Goal: Information Seeking & Learning: Learn about a topic

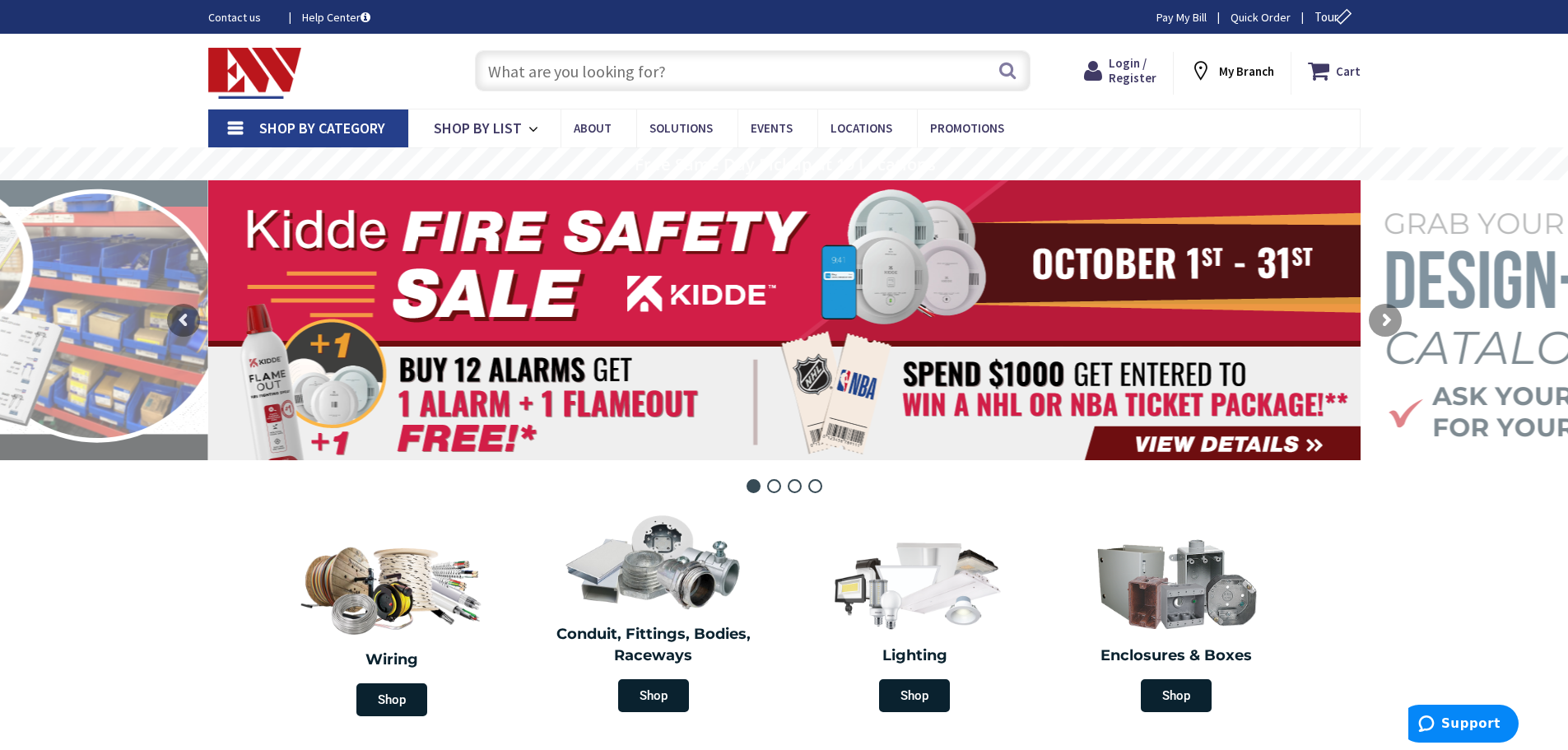
click at [696, 69] on input "text" at bounding box center [753, 70] width 556 height 41
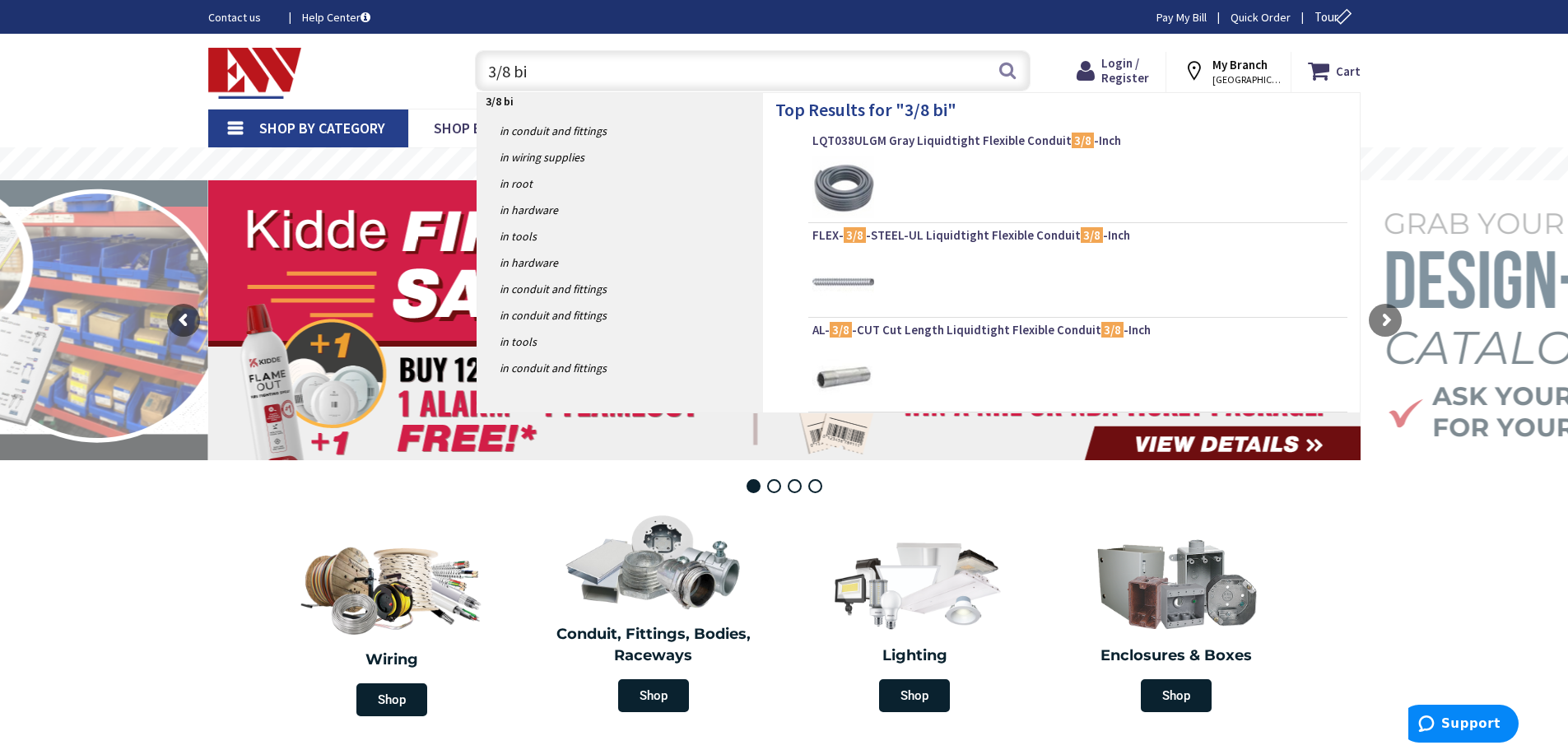
type input "3/8 bit"
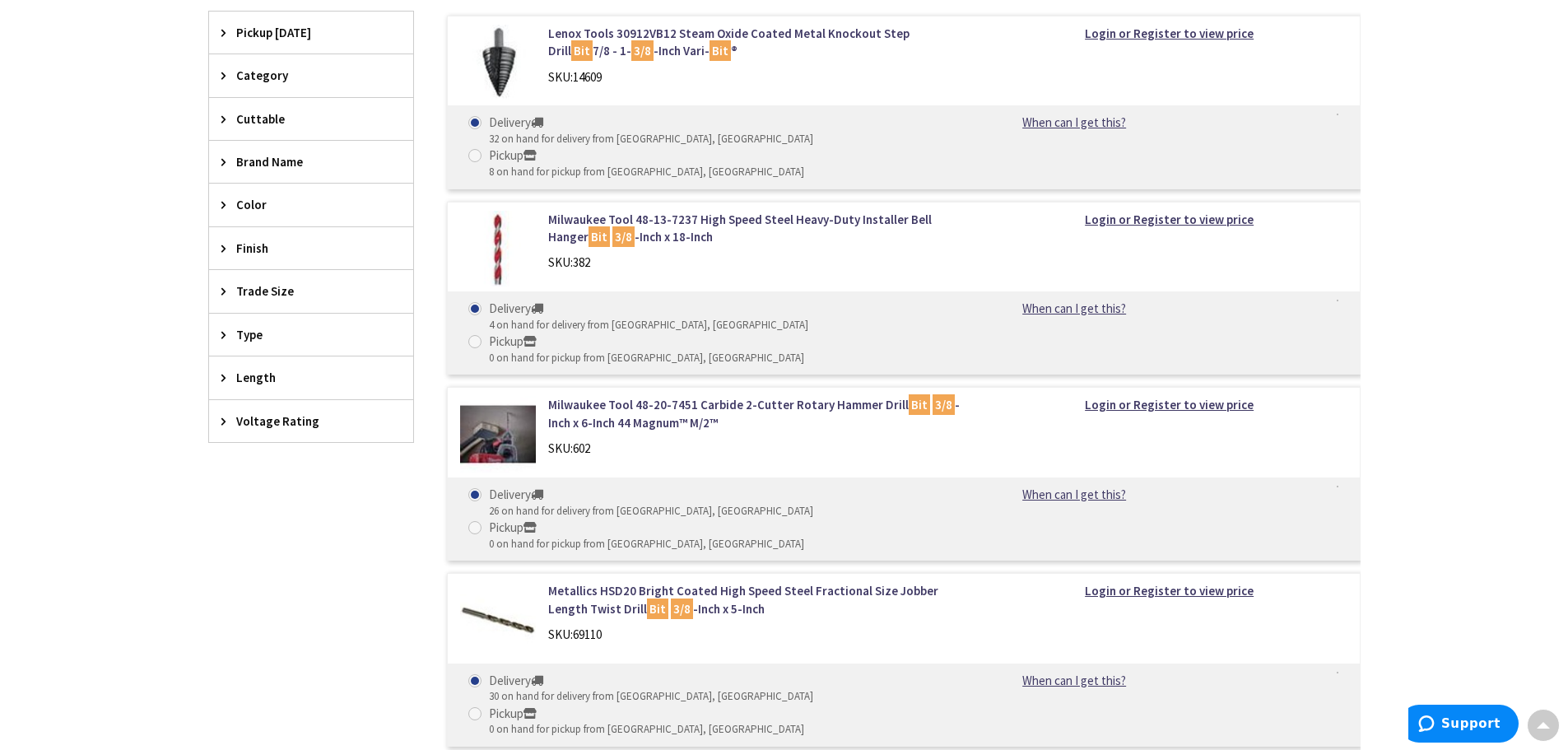
scroll to position [741, 0]
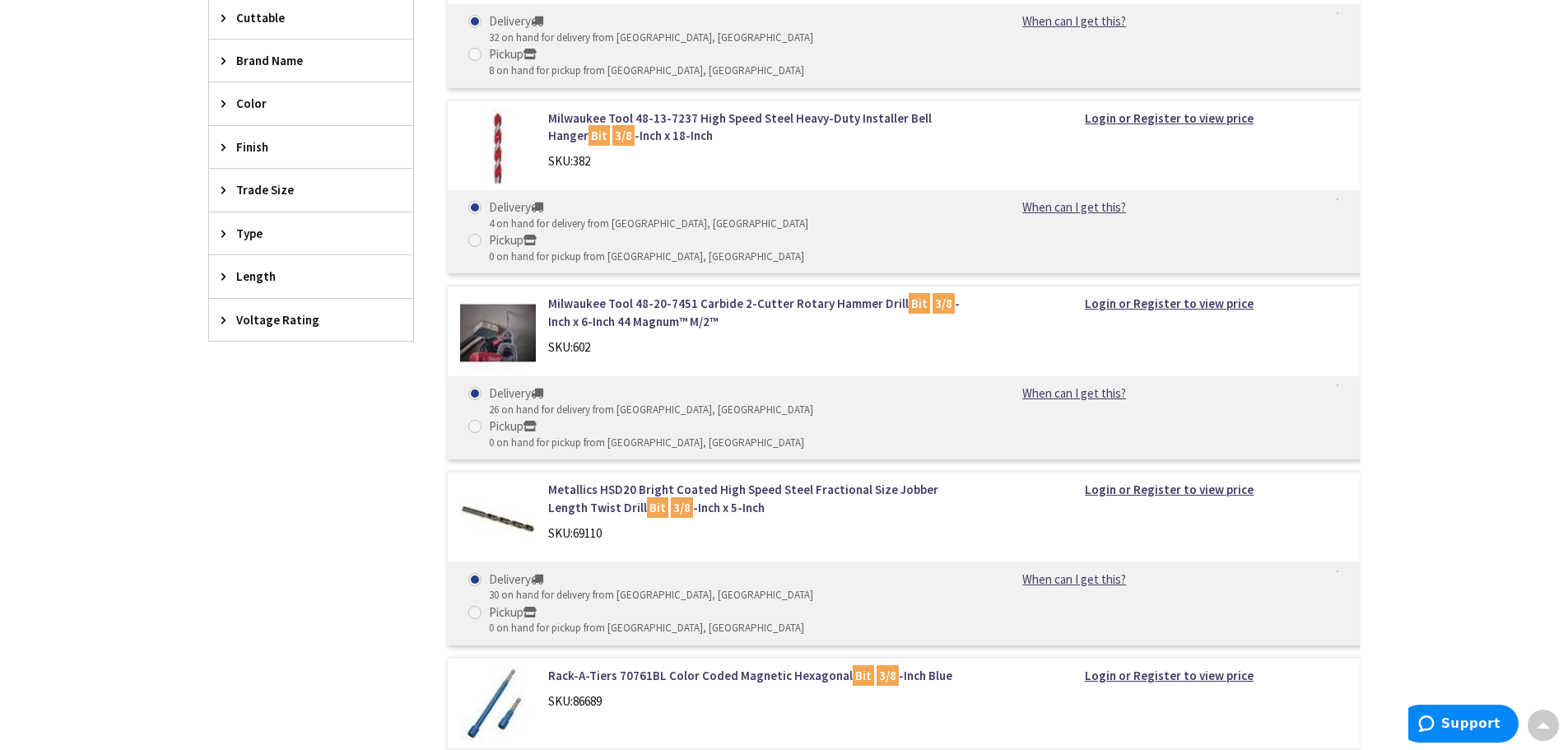
click at [1429, 276] on div "Skip to Content Toggle Nav Search Cart My Cart Close" at bounding box center [784, 738] width 1568 height 2890
click at [750, 480] on link "Metallics HSD20 Bright Coated High Speed Steel Fractional Size Jobber Length Tw…" at bounding box center [757, 498] width 419 height 36
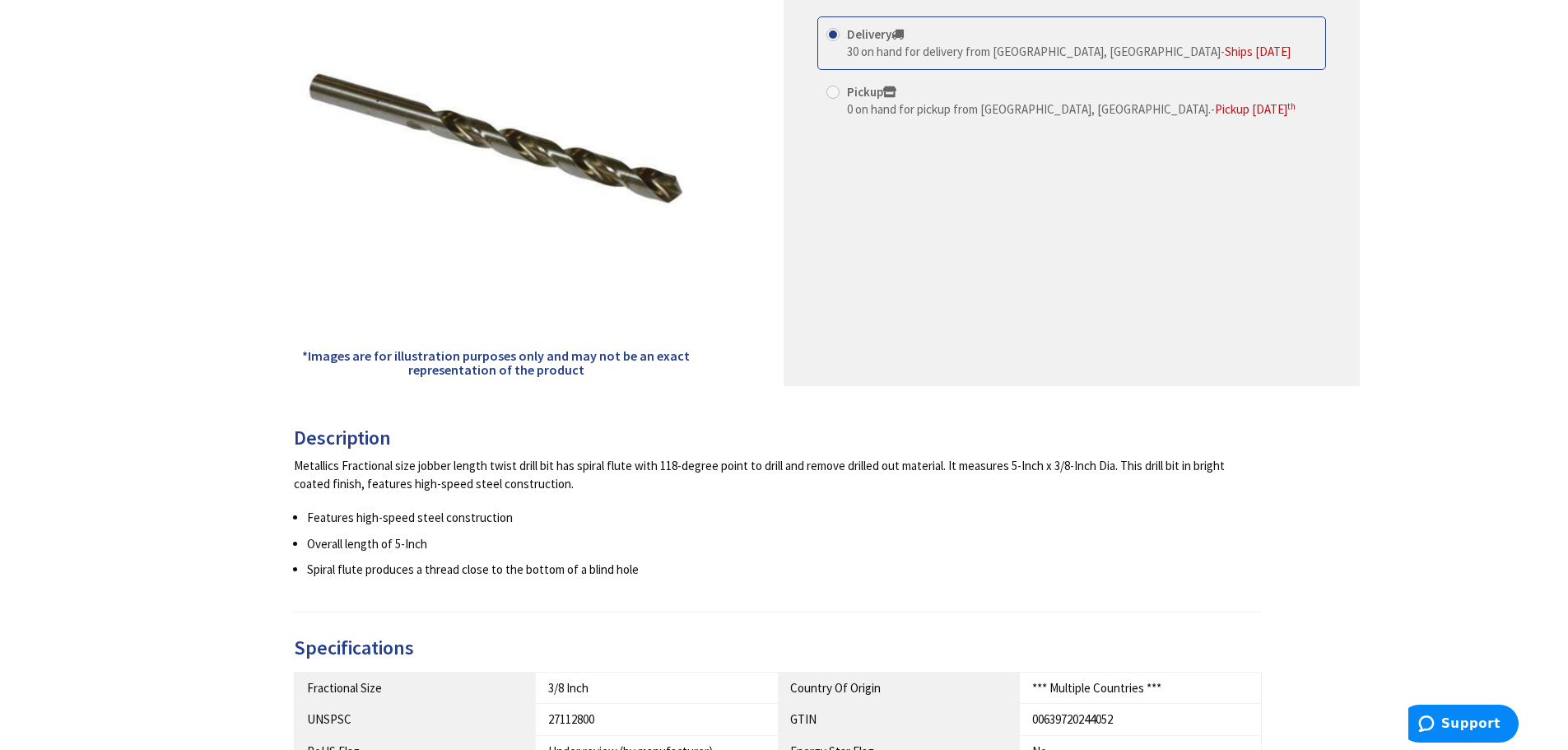
scroll to position [494, 0]
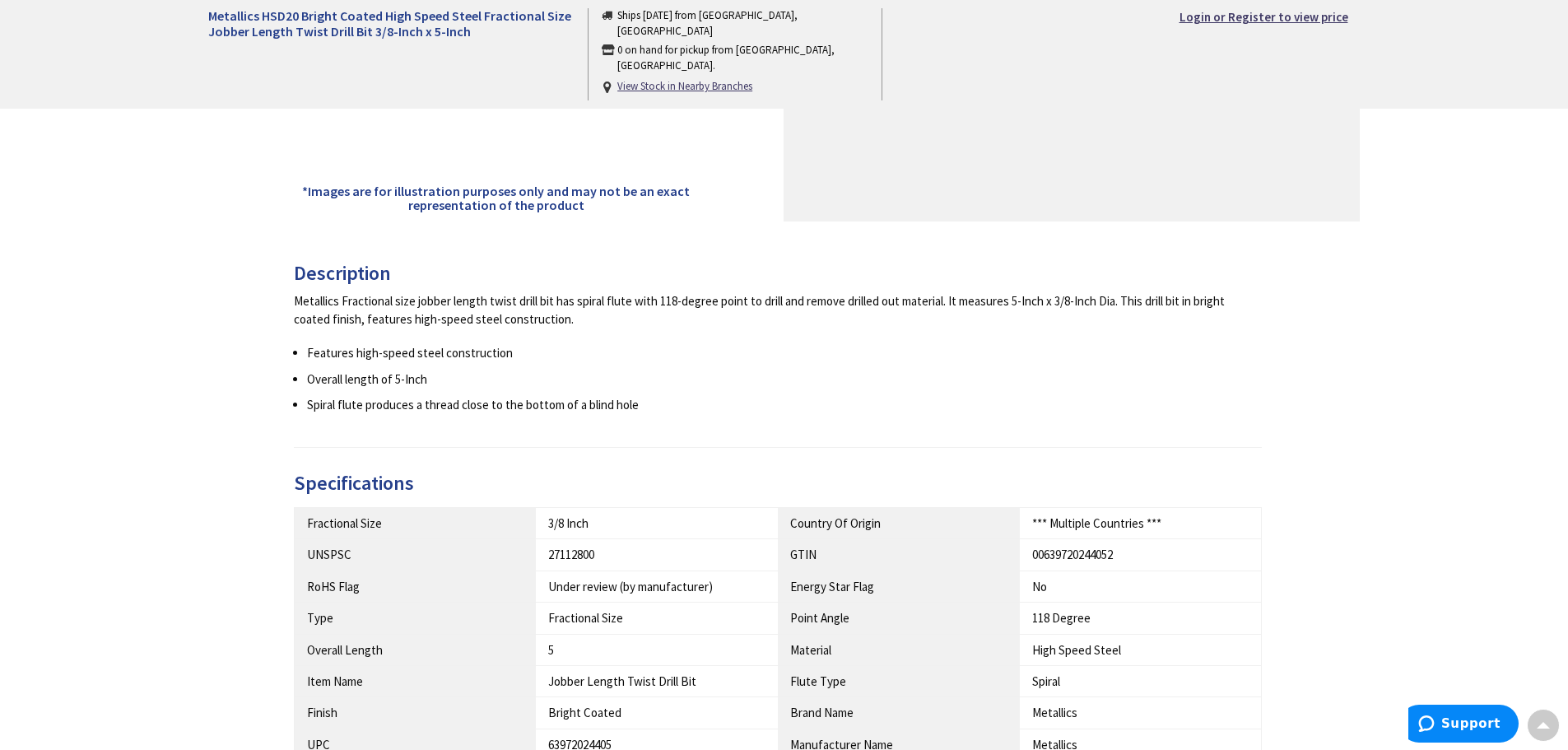
click at [647, 347] on li "Features high-speed steel construction" at bounding box center [784, 352] width 955 height 17
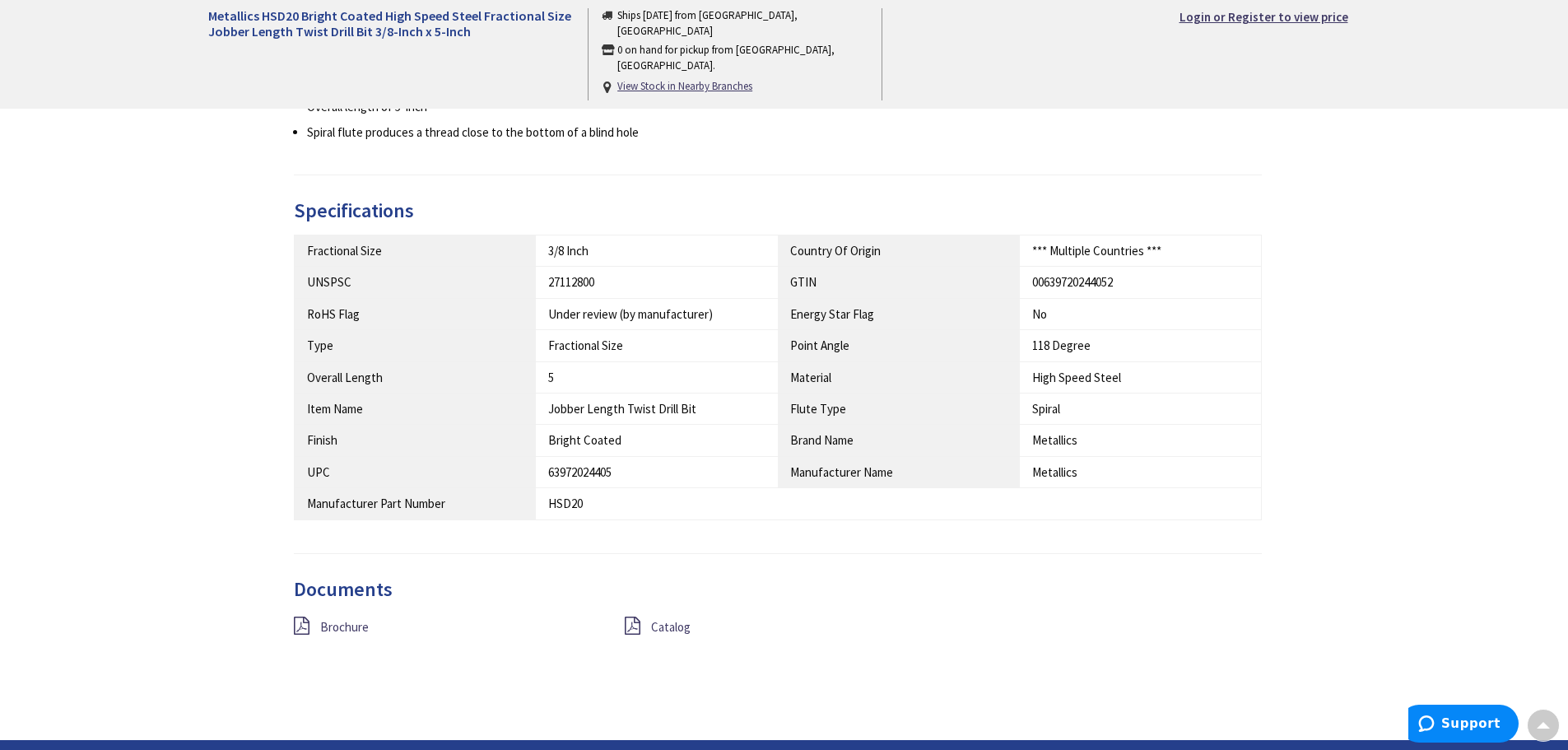
scroll to position [741, 0]
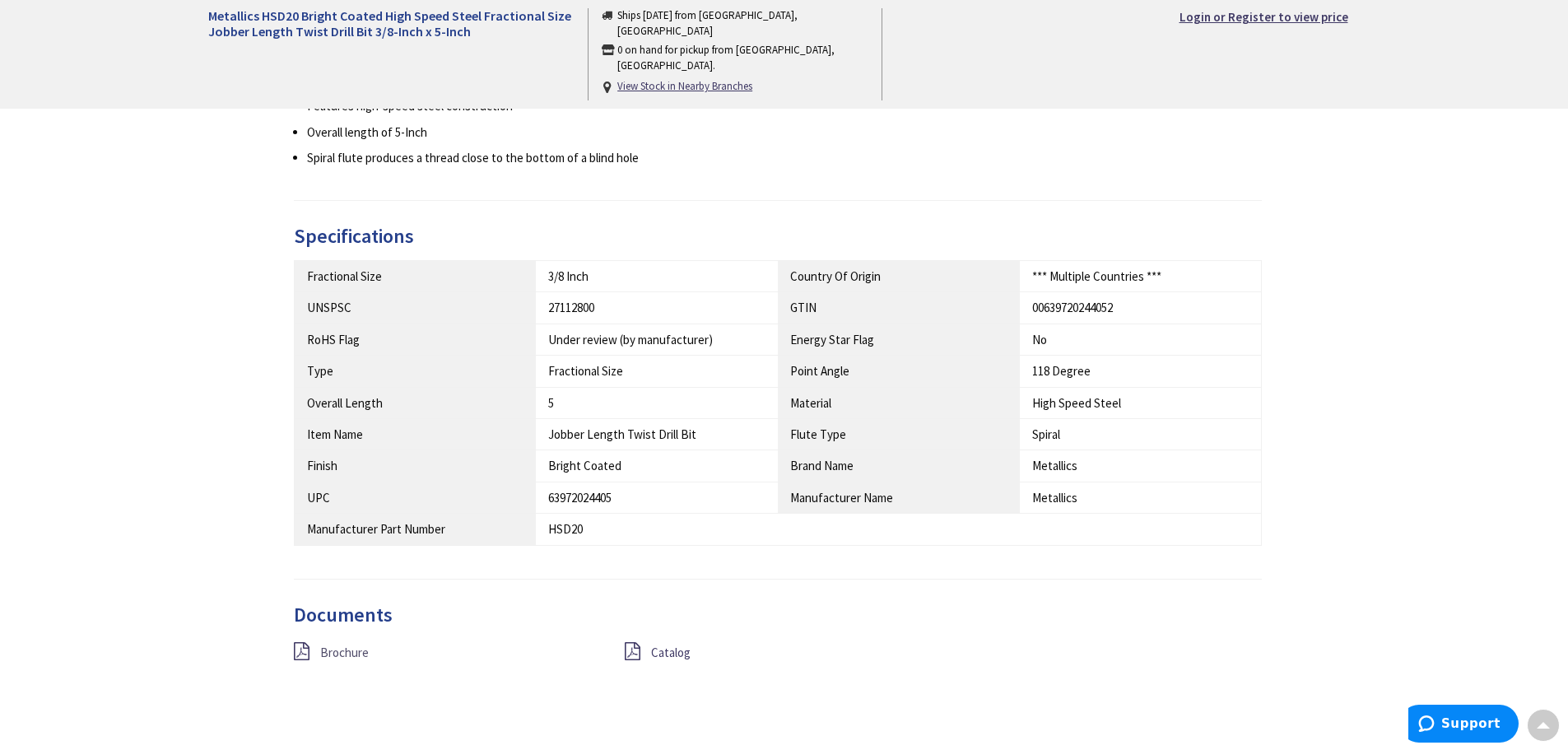
click at [341, 653] on span "Brochure" at bounding box center [344, 652] width 49 height 16
